Goal: Find specific page/section: Find specific page/section

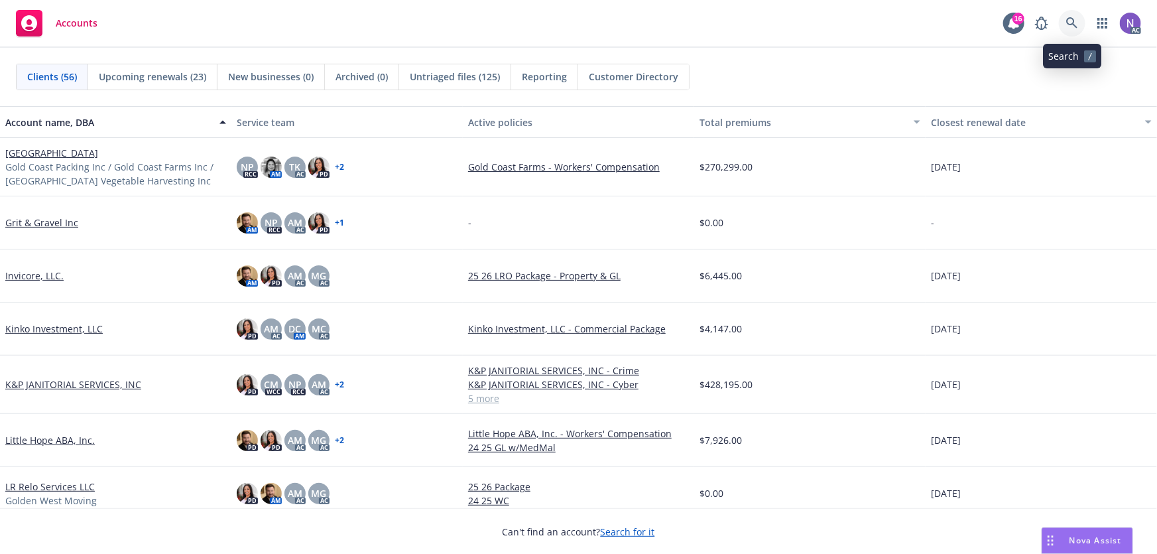
click at [1068, 23] on icon at bounding box center [1072, 23] width 12 height 12
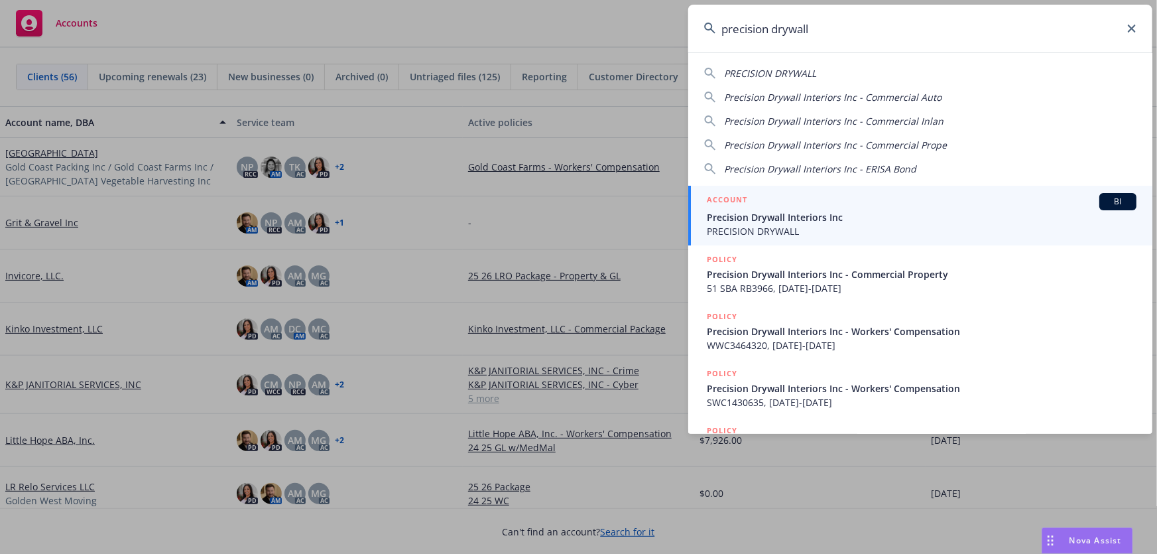
type input "precision drywall"
click at [824, 223] on span "Precision Drywall Interiors Inc" at bounding box center [922, 217] width 430 height 14
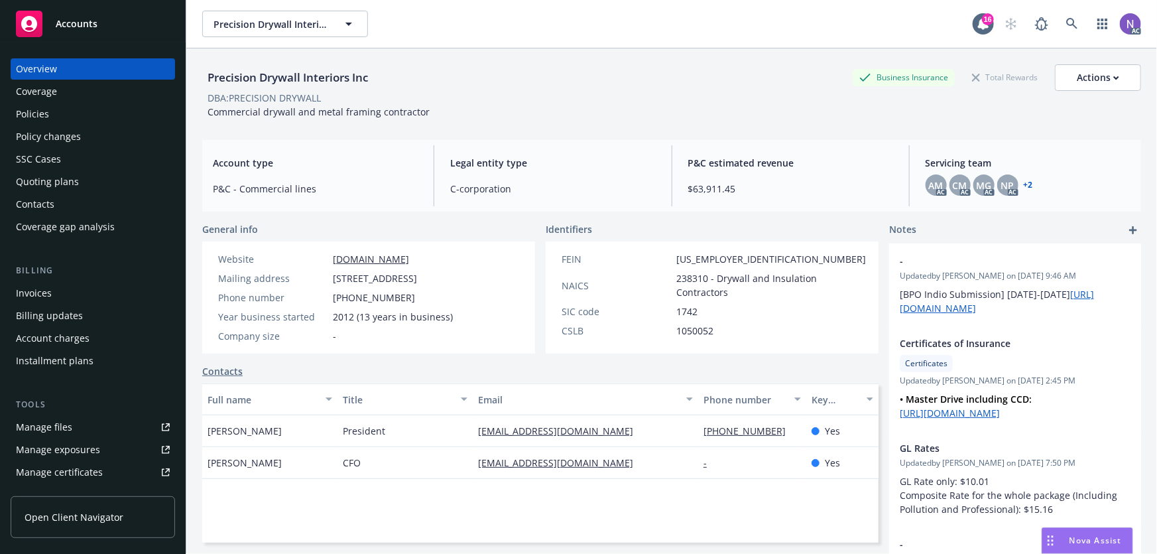
click at [113, 120] on div "Policies" at bounding box center [93, 113] width 154 height 21
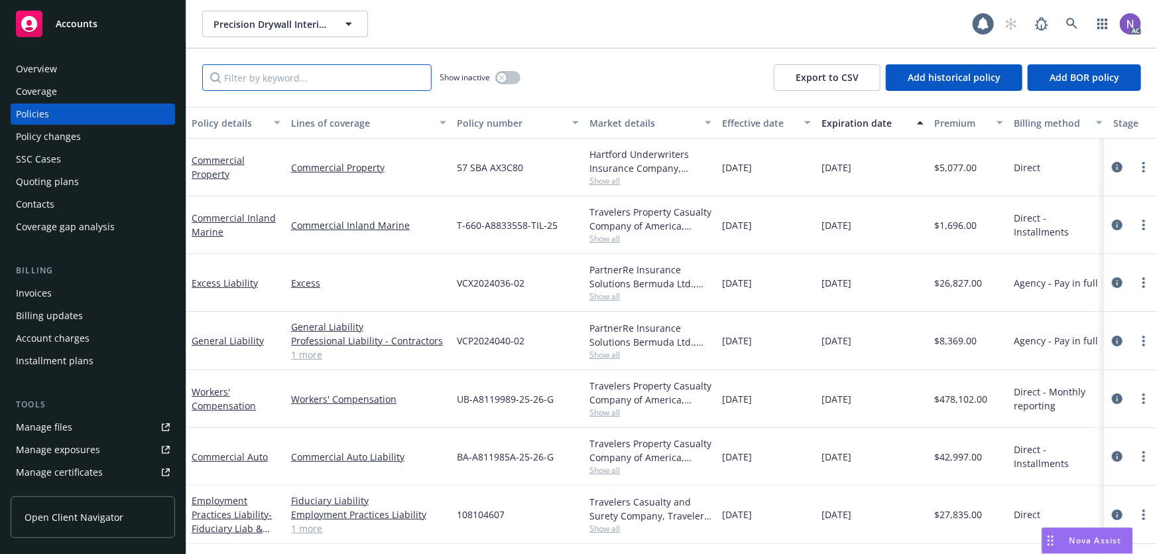
click at [344, 79] on input "Filter by keyword..." at bounding box center [316, 77] width 229 height 27
paste input "orkers' Compensation"
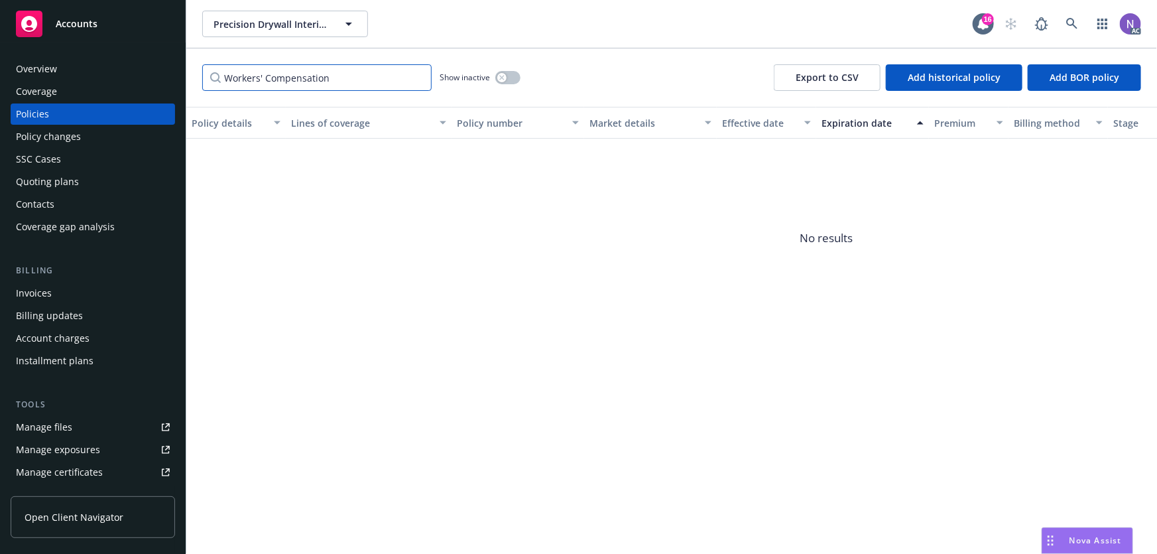
type input "Workers' Compensation"
click at [504, 80] on div "button" at bounding box center [501, 77] width 9 height 9
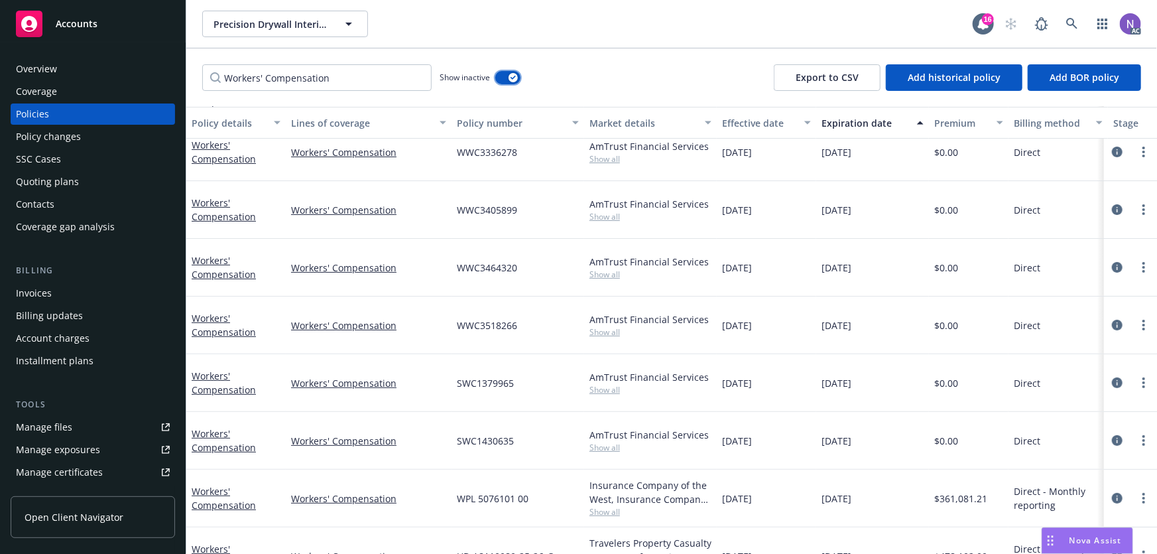
scroll to position [106, 0]
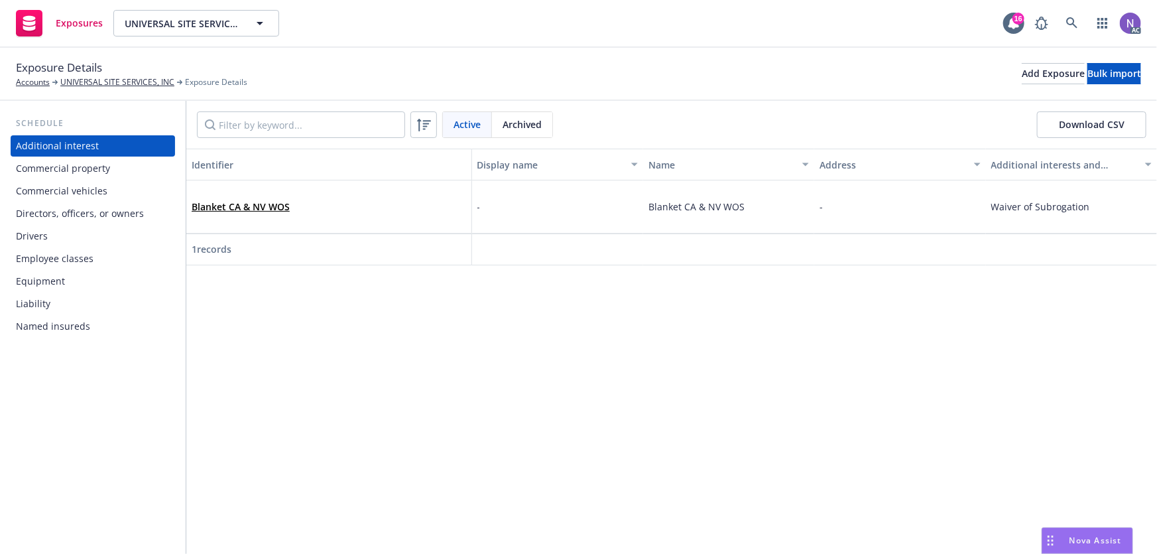
click at [120, 177] on div "Commercial property" at bounding box center [93, 168] width 154 height 21
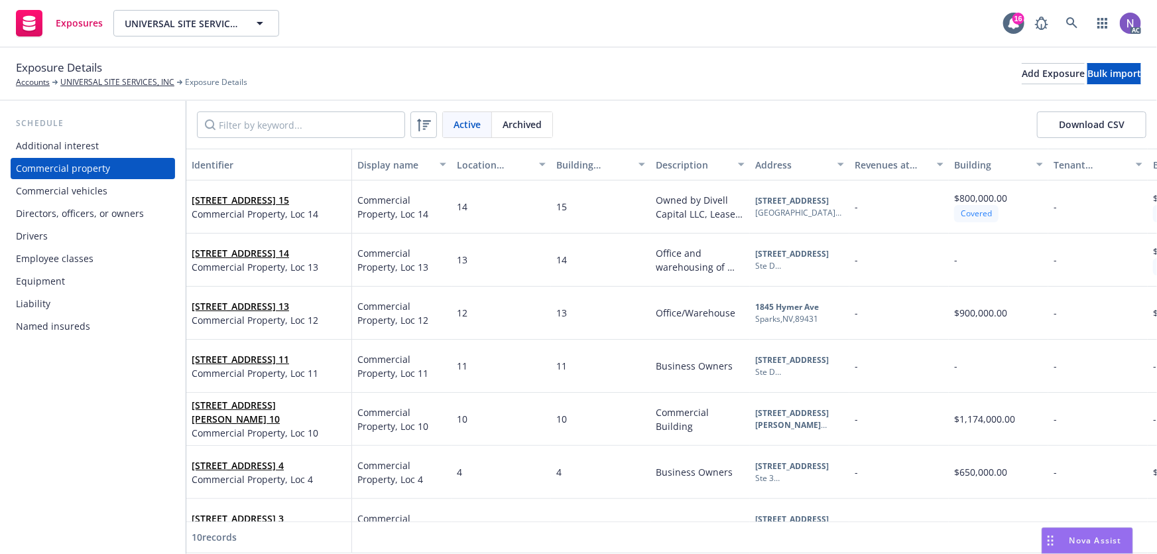
click at [84, 261] on div "Employee classes" at bounding box center [55, 258] width 78 height 21
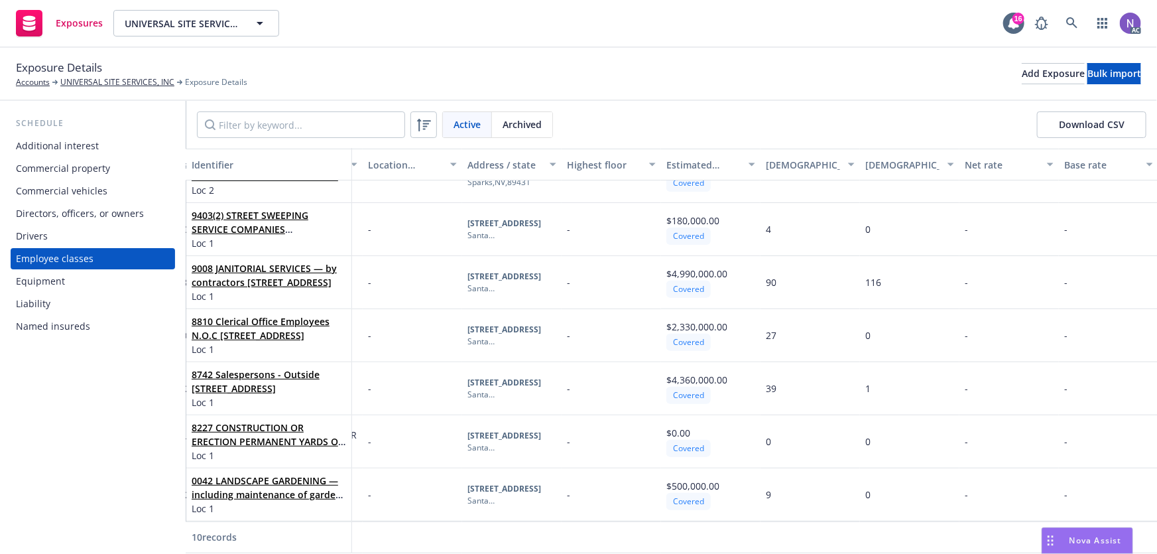
scroll to position [199, 288]
